Goal: Information Seeking & Learning: Learn about a topic

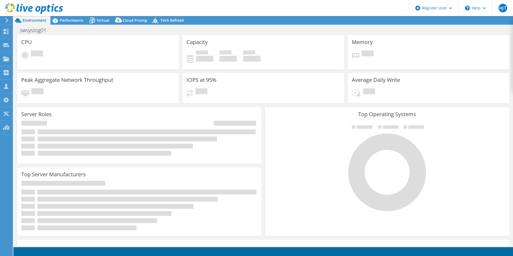
select select "[GEOGRAPHIC_DATA]"
select select "SGD"
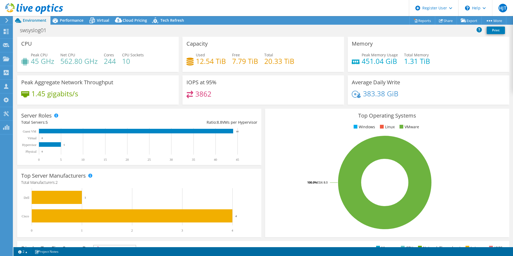
click at [68, 21] on span "Performance" at bounding box center [72, 20] width 24 height 5
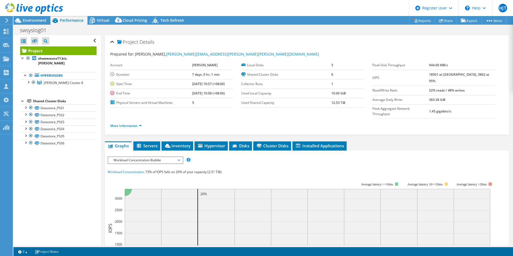
scroll to position [54, 0]
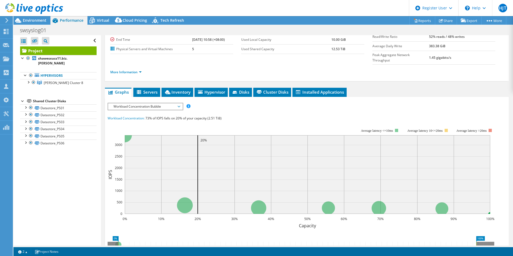
click at [169, 103] on span "Workload Concentration Bubble" at bounding box center [145, 106] width 69 height 6
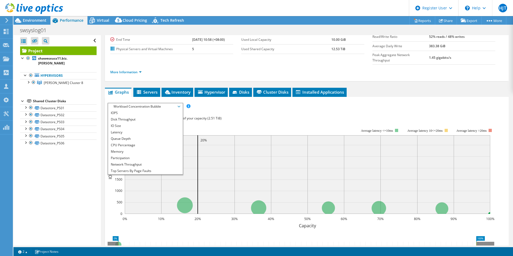
click at [153, 110] on li "IOPS" at bounding box center [145, 113] width 74 height 6
